Goal: Complete application form

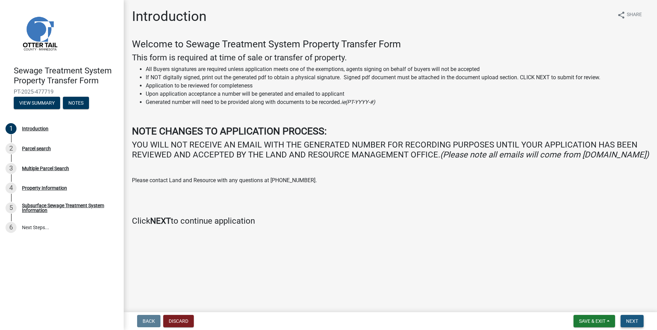
click at [630, 321] on span "Next" at bounding box center [632, 321] width 12 height 5
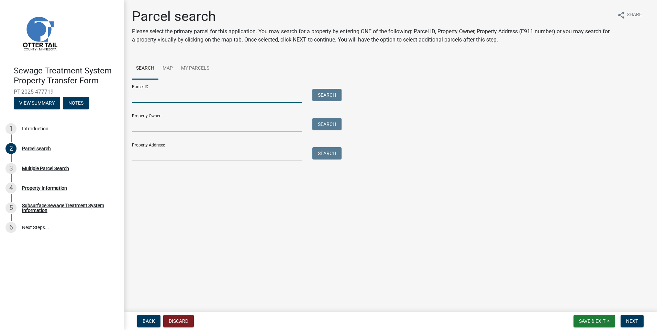
click at [151, 99] on input "Parcel ID:" at bounding box center [217, 96] width 170 height 14
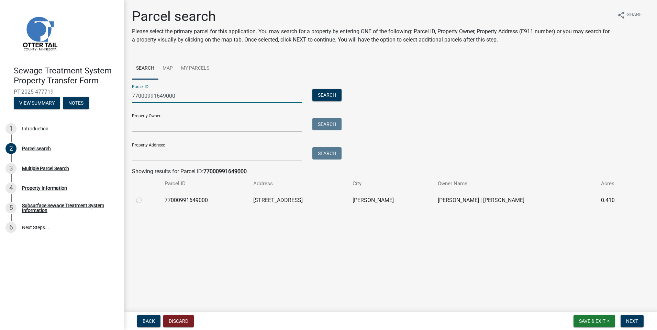
type input "77000991649000"
click at [144, 196] on label at bounding box center [144, 196] width 0 height 0
click at [144, 201] on input "radio" at bounding box center [146, 198] width 4 height 4
radio input "true"
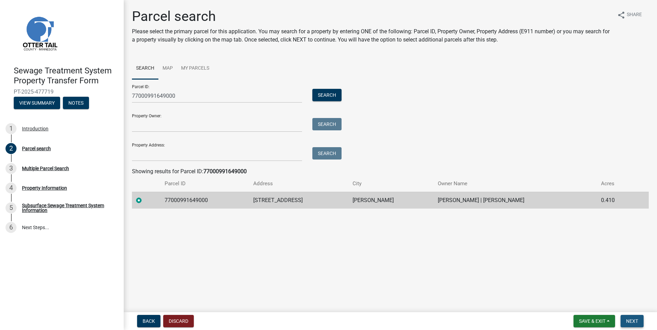
click at [632, 319] on span "Next" at bounding box center [632, 321] width 12 height 5
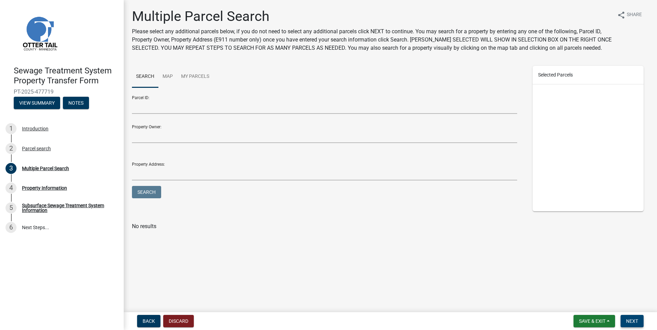
click at [630, 317] on button "Next" at bounding box center [631, 321] width 23 height 12
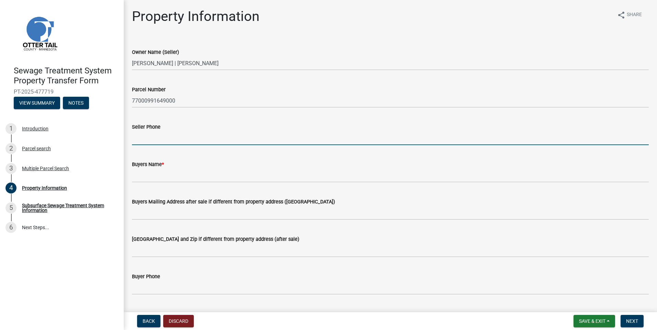
click at [143, 144] on input "Seller Phone" at bounding box center [390, 138] width 517 height 14
type input "[PHONE_NUMBER]"
click at [312, 120] on div "Seller Phone [PHONE_NUMBER]" at bounding box center [390, 129] width 517 height 32
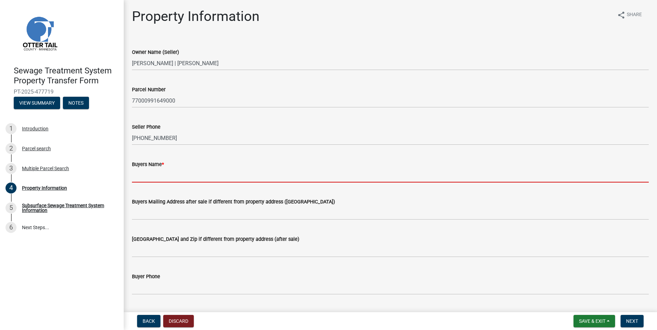
click at [180, 175] on input "Buyers Name *" at bounding box center [390, 176] width 517 height 14
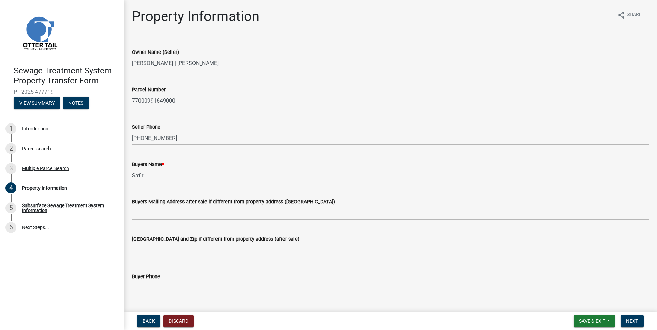
click at [157, 173] on input "Safir" at bounding box center [390, 176] width 517 height 14
type input "[PERSON_NAME] and [PERSON_NAME] [PERSON_NAME]"
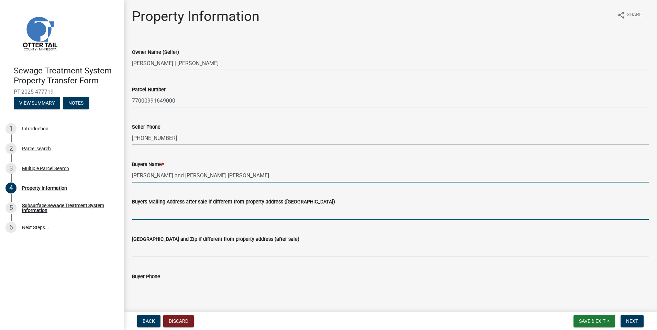
click at [169, 215] on input "Buyers Mailing Address after sale if different from property address ([GEOGRAPH…" at bounding box center [390, 213] width 517 height 14
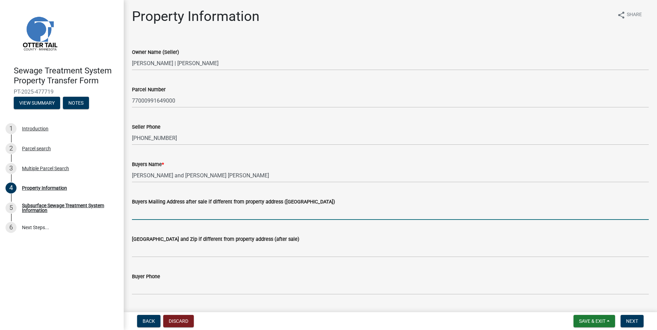
click at [563, 76] on div "Parcel Number 77000991649000" at bounding box center [390, 92] width 517 height 32
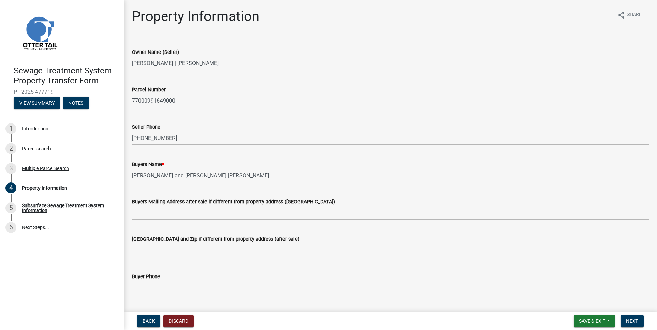
scroll to position [103, 0]
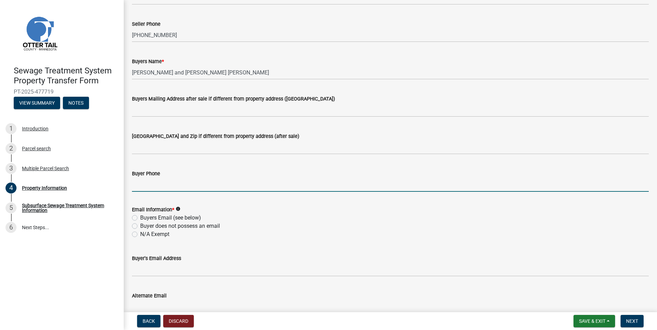
click at [144, 185] on input "Buyer Phone" at bounding box center [390, 185] width 517 height 14
type input "[PHONE_NUMBER]"
click at [140, 217] on label "Buyers Email (see below)" at bounding box center [170, 218] width 61 height 8
click at [140, 217] on input "Buyers Email (see below)" at bounding box center [142, 216] width 4 height 4
radio input "true"
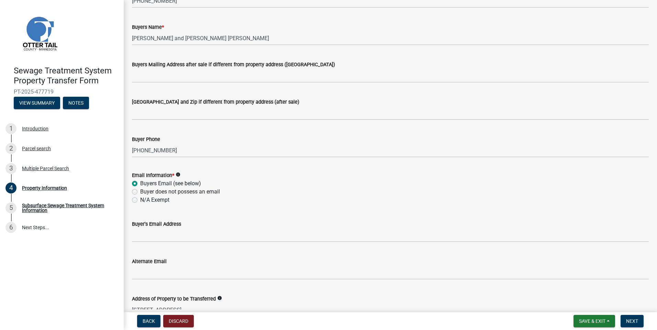
scroll to position [172, 0]
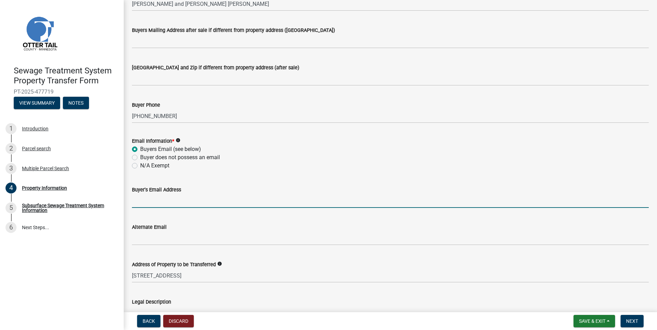
click at [142, 202] on input "Buyer's Email Address" at bounding box center [390, 201] width 517 height 14
type input "[EMAIL_ADDRESS][DOMAIN_NAME]"
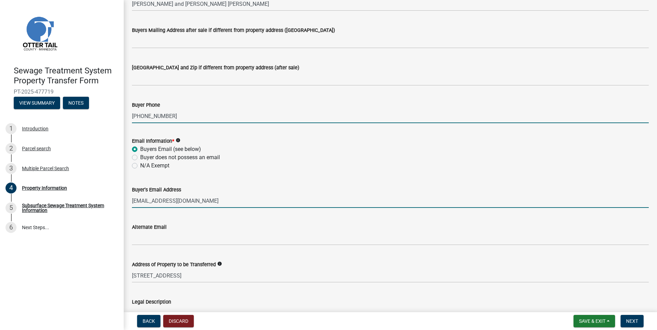
click at [373, 123] on input "[PHONE_NUMBER]" at bounding box center [390, 116] width 517 height 14
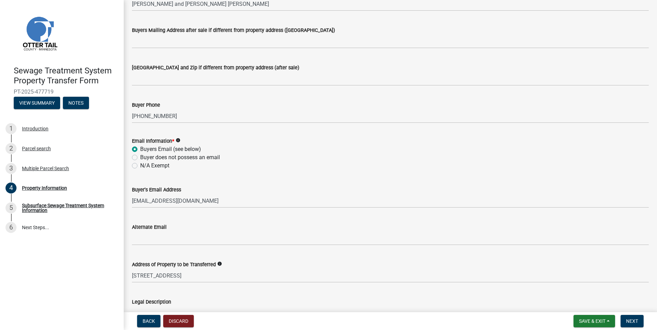
click at [339, 163] on div "N/A Exempt" at bounding box center [390, 166] width 517 height 8
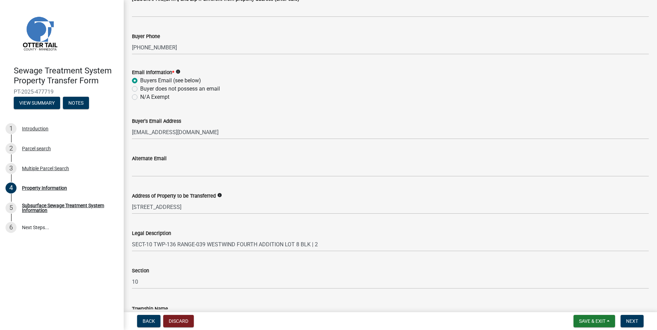
scroll to position [275, 0]
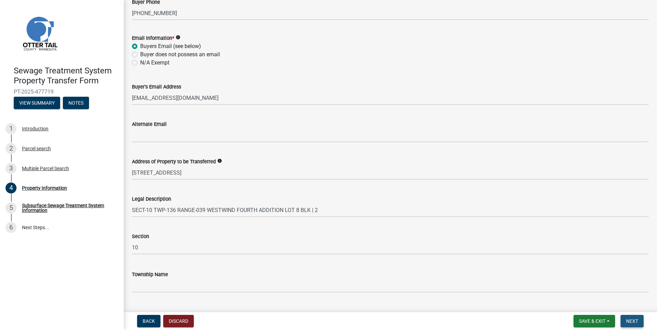
click at [630, 322] on span "Next" at bounding box center [632, 321] width 12 height 5
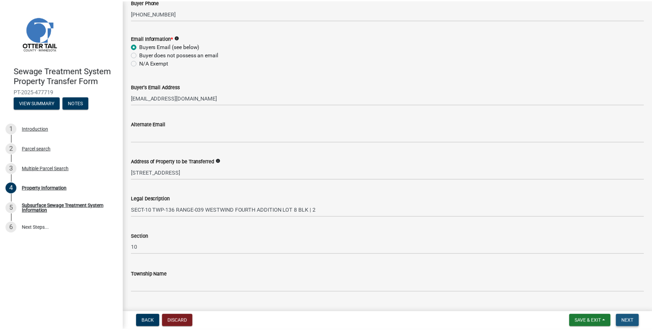
scroll to position [0, 0]
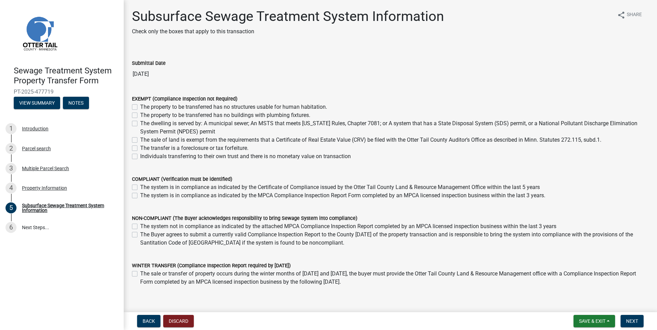
click at [140, 123] on label "The dwelling is served by: A municipal sewer; An MSTS that meets [US_STATE] Rul…" at bounding box center [394, 128] width 508 height 16
click at [140, 123] on input "The dwelling is served by: A municipal sewer; An MSTS that meets [US_STATE] Rul…" at bounding box center [142, 122] width 4 height 4
checkbox input "true"
checkbox input "false"
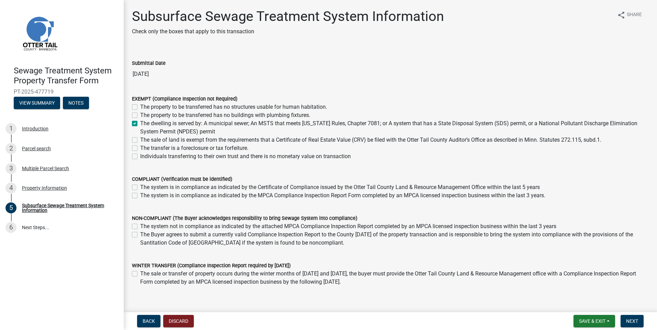
checkbox input "true"
checkbox input "false"
click at [637, 319] on span "Next" at bounding box center [632, 321] width 12 height 5
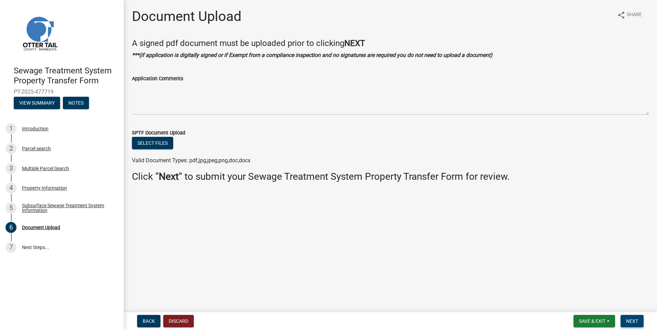
click at [628, 320] on span "Next" at bounding box center [632, 321] width 12 height 5
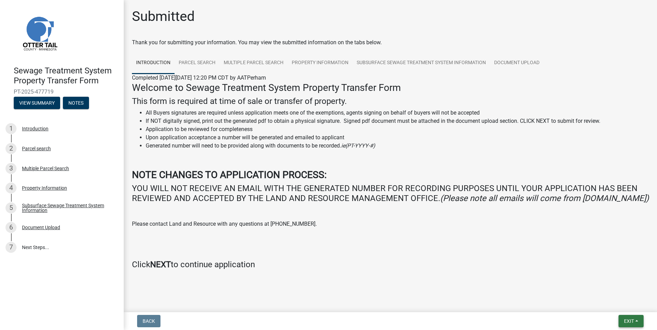
click at [630, 319] on span "Exit" at bounding box center [629, 321] width 10 height 5
click at [610, 307] on button "Save & Exit" at bounding box center [615, 303] width 55 height 16
